Goal: Information Seeking & Learning: Learn about a topic

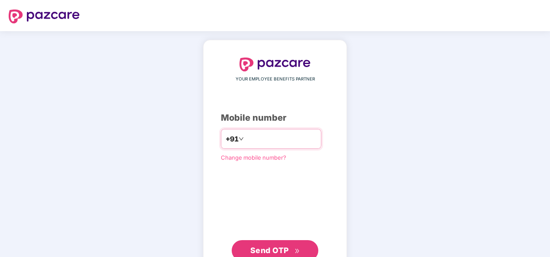
click at [290, 132] on input "number" at bounding box center [280, 139] width 71 height 14
click at [245, 136] on input "**********" at bounding box center [280, 139] width 71 height 14
type input "**********"
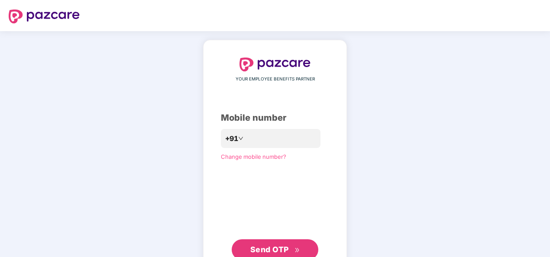
click at [284, 244] on span "Send OTP" at bounding box center [275, 250] width 50 height 12
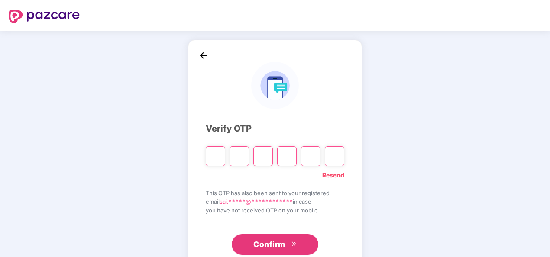
type input "*"
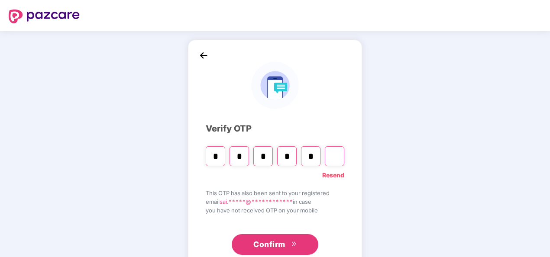
type input "*"
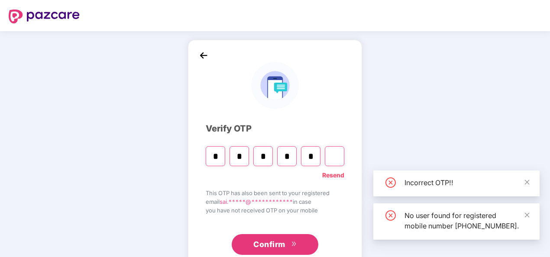
type input "*"
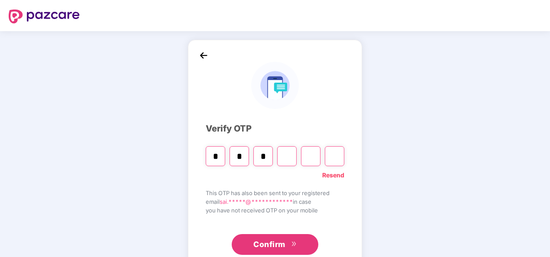
type input "*"
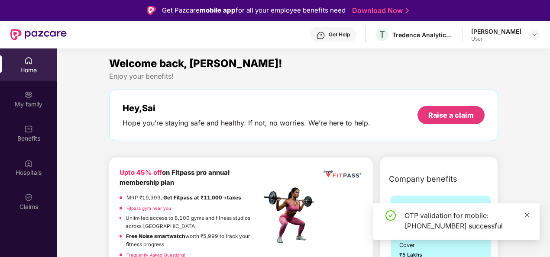
click at [527, 218] on icon "close" at bounding box center [527, 215] width 6 height 6
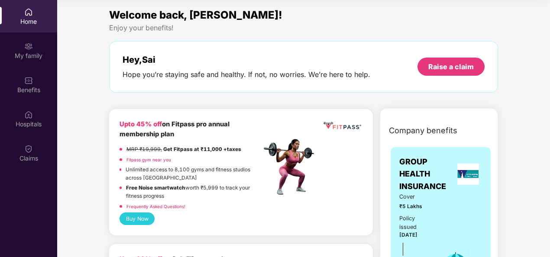
drag, startPoint x: 489, startPoint y: 182, endPoint x: 442, endPoint y: 158, distance: 52.6
click at [442, 158] on div "GROUP HEALTH INSURANCE Cover ₹5 Lakhs Policy issued [DATE] Policy Expiry [DATE]…" at bounding box center [440, 261] width 100 height 228
click at [442, 158] on span "GROUP HEALTH INSURANCE" at bounding box center [426, 174] width 55 height 37
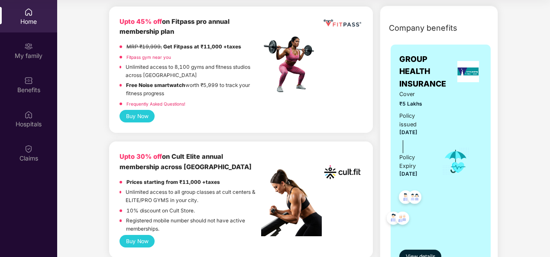
scroll to position [138, 0]
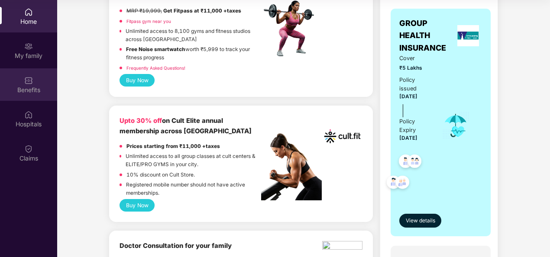
click at [21, 78] on div "Benefits" at bounding box center [28, 84] width 57 height 32
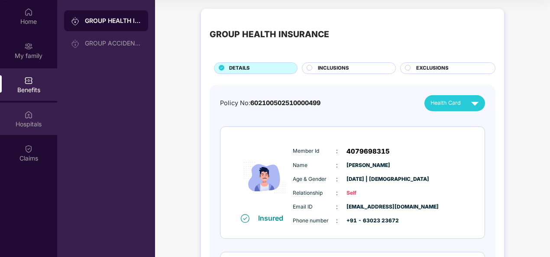
click at [27, 111] on img at bounding box center [28, 114] width 9 height 9
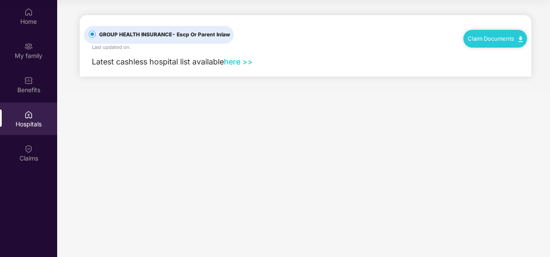
click at [506, 38] on link "Claim Documents" at bounding box center [494, 38] width 55 height 7
click at [240, 63] on link "here >>" at bounding box center [238, 61] width 29 height 9
click at [36, 149] on div "Claims" at bounding box center [28, 153] width 57 height 32
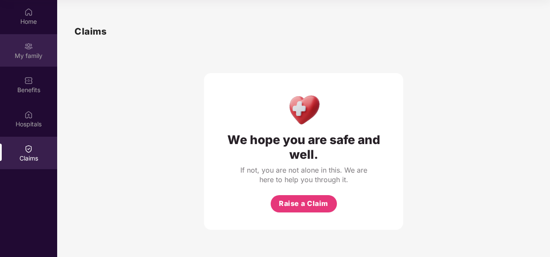
click at [30, 56] on div "My family" at bounding box center [28, 55] width 57 height 9
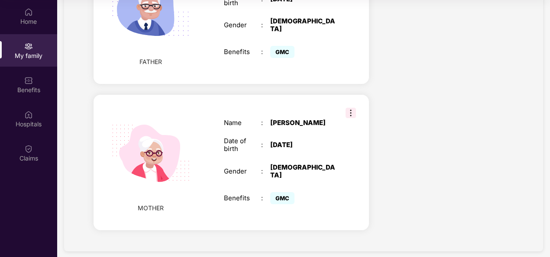
scroll to position [696, 0]
click at [347, 107] on img at bounding box center [350, 112] width 10 height 10
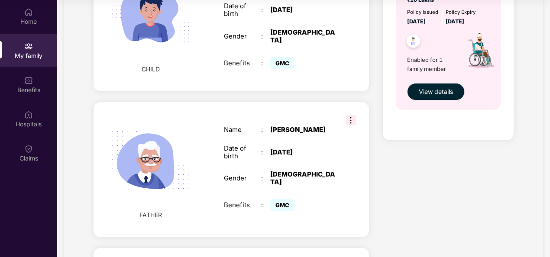
scroll to position [540, 0]
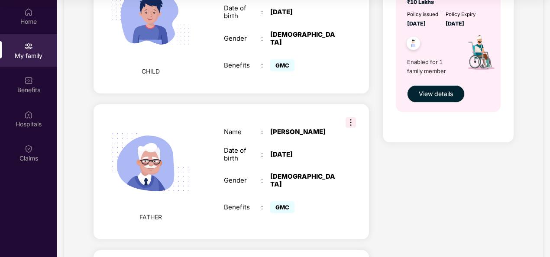
click at [32, 120] on div "Hospitals" at bounding box center [28, 124] width 57 height 9
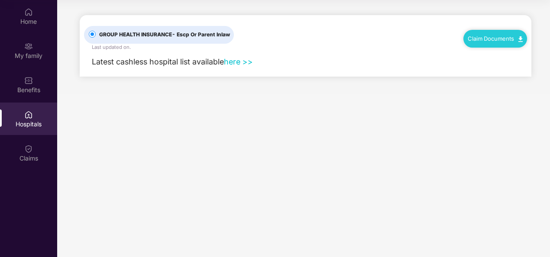
scroll to position [0, 0]
click at [151, 134] on main "GROUP HEALTH INSURANCE - Escp Or Parent Inlaw Last updated on . Claim Documents…" at bounding box center [303, 128] width 492 height 257
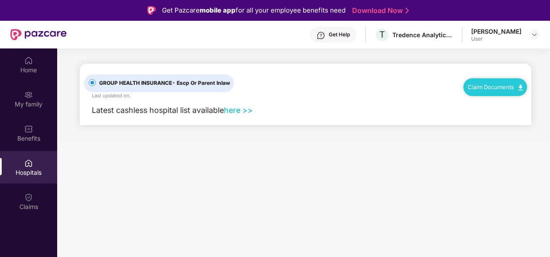
click at [242, 111] on link "here >>" at bounding box center [238, 110] width 29 height 9
